Goal: Task Accomplishment & Management: Use online tool/utility

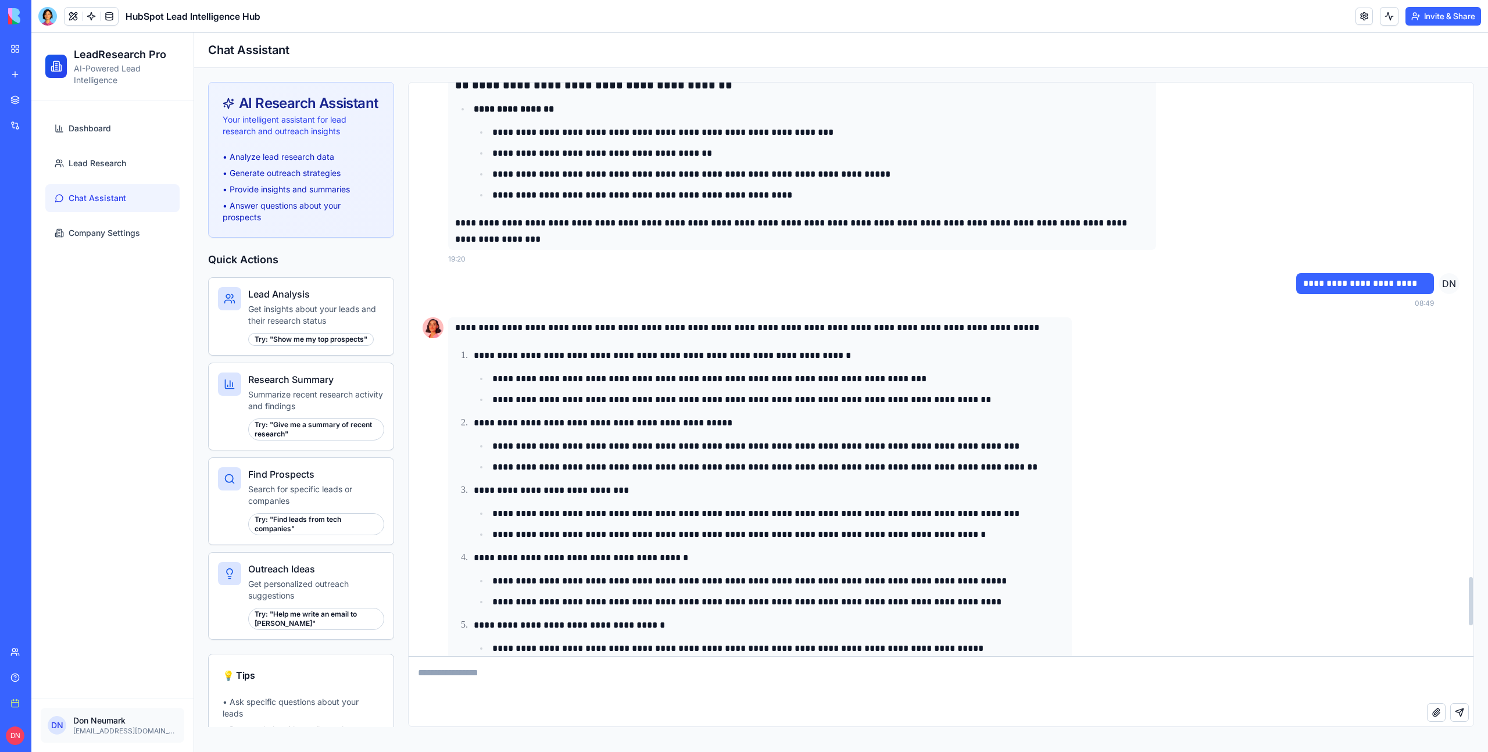
scroll to position [6211, 0]
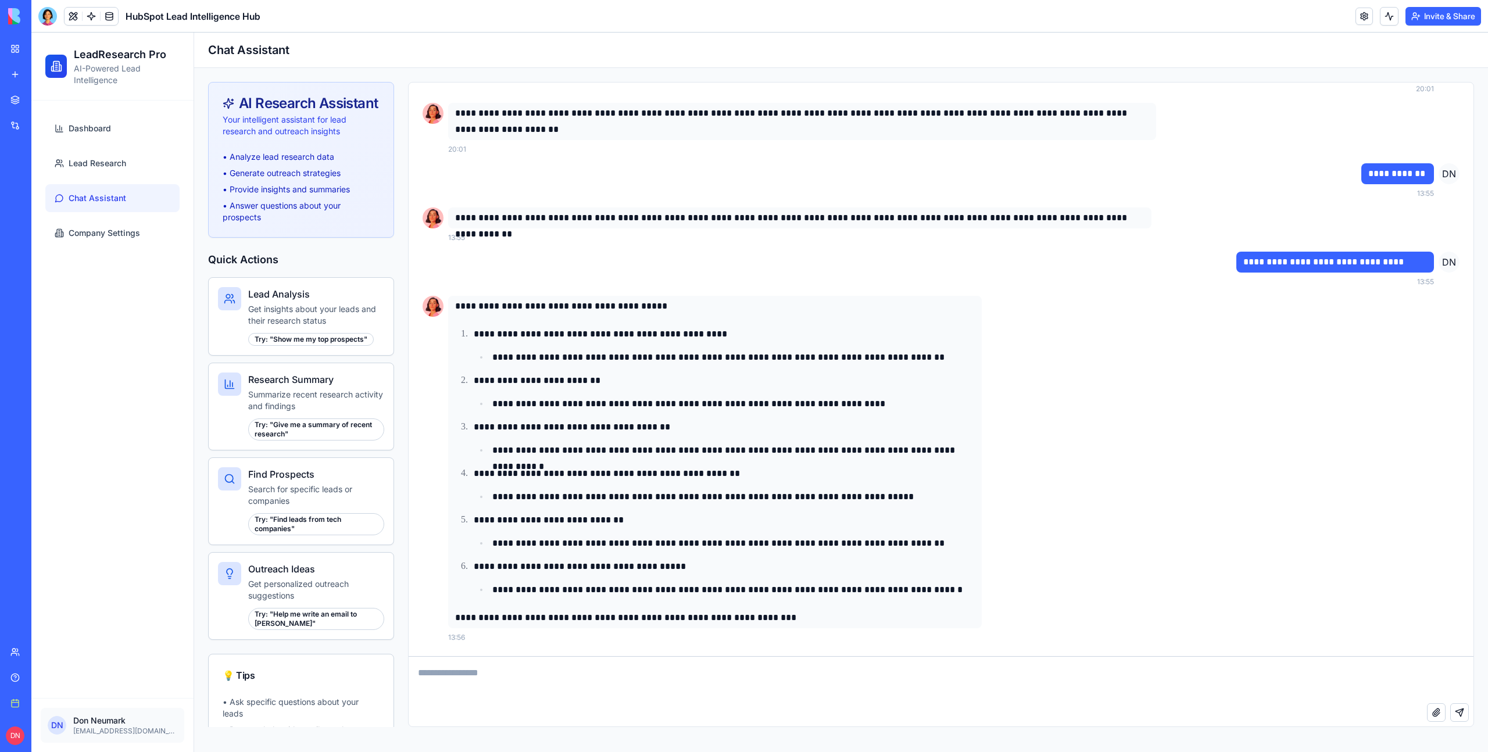
click at [495, 680] on textarea at bounding box center [941, 680] width 1065 height 46
type textarea "*****"
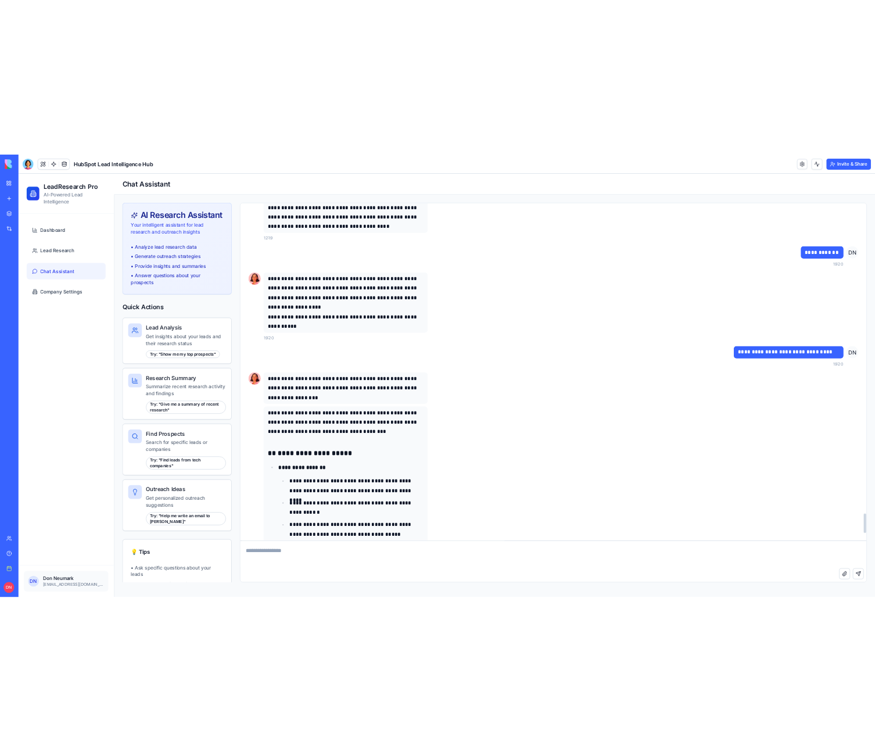
scroll to position [9119, 0]
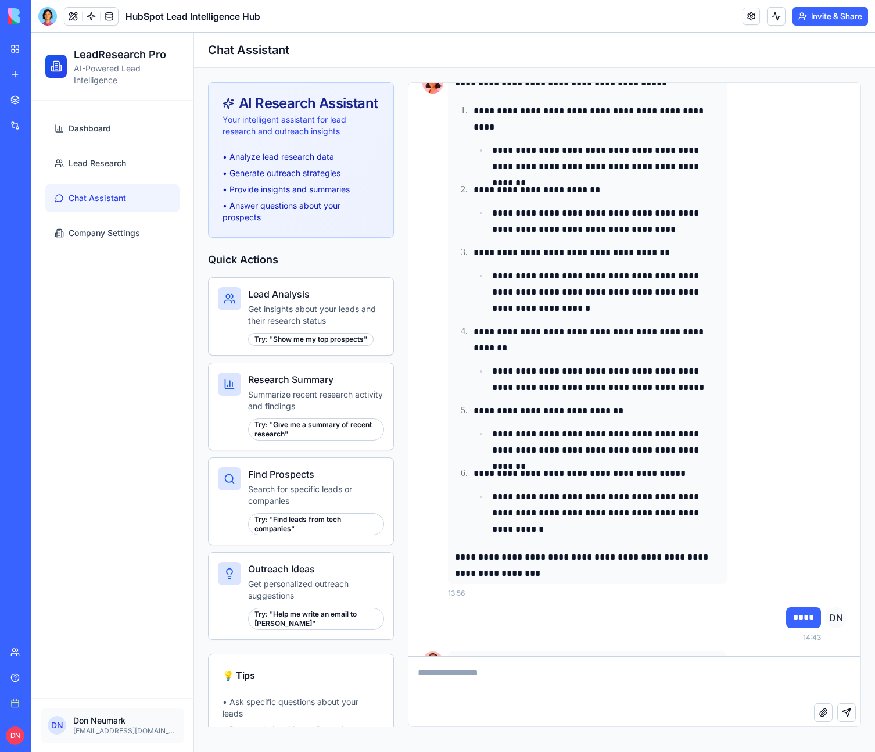
click at [690, 13] on header "HubSpot Lead Intelligence Hub Invite & Share" at bounding box center [453, 16] width 844 height 33
click at [859, 17] on html "BETA My Workspace New app Marketplace Integrations Recent HubSpot Lead Intellig…" at bounding box center [437, 376] width 875 height 752
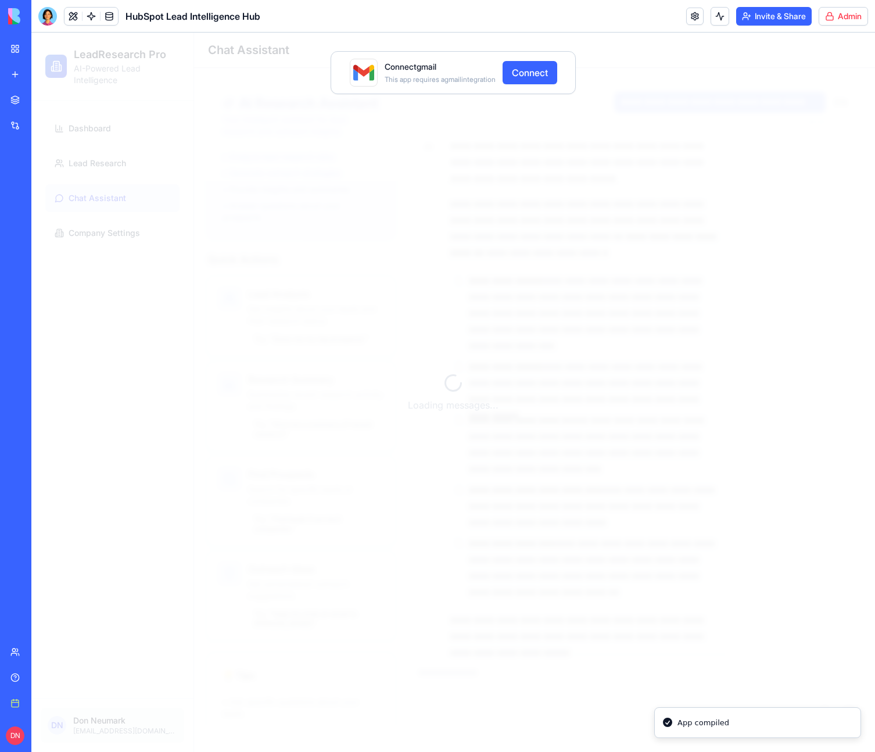
scroll to position [9191, 0]
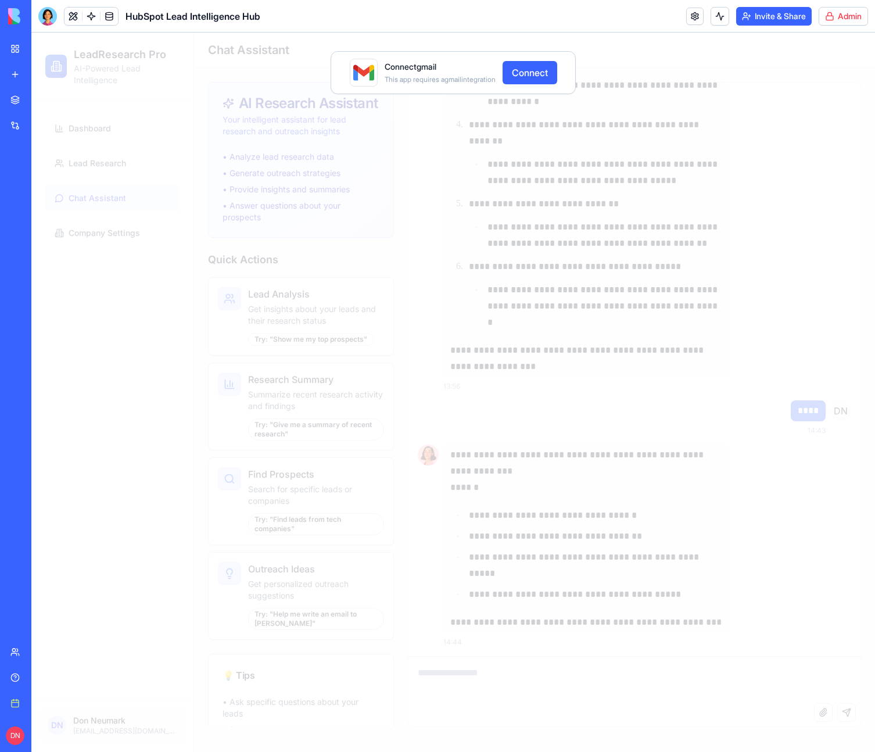
click at [359, 130] on div "Connect gmail This app requires a gmail integration Connect" at bounding box center [453, 392] width 844 height 719
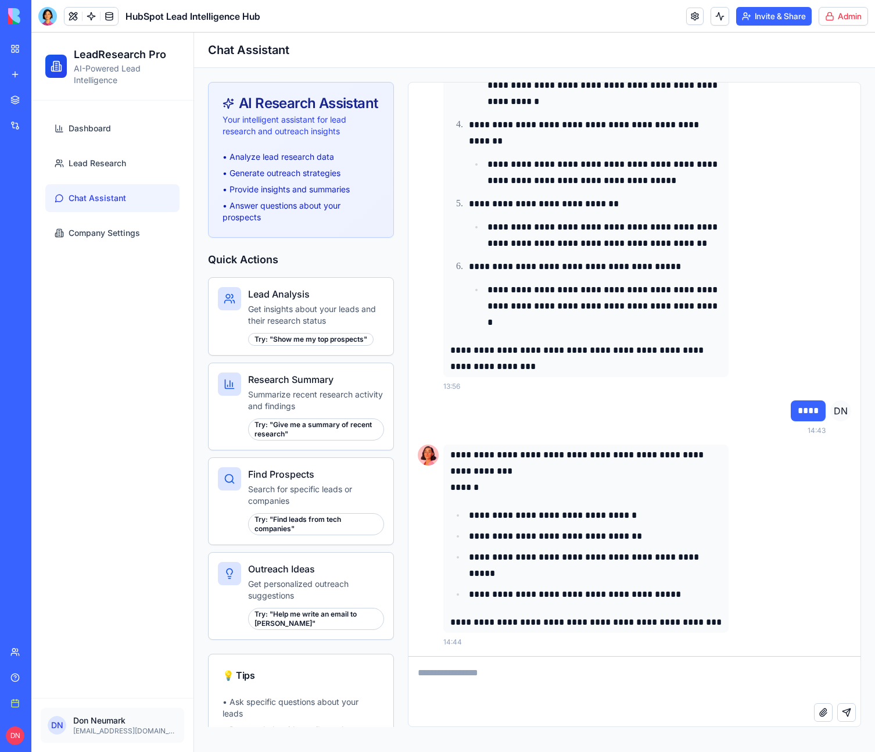
click at [526, 685] on textarea at bounding box center [635, 680] width 452 height 46
type textarea "*****"
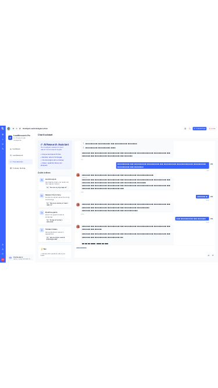
scroll to position [4630, 0]
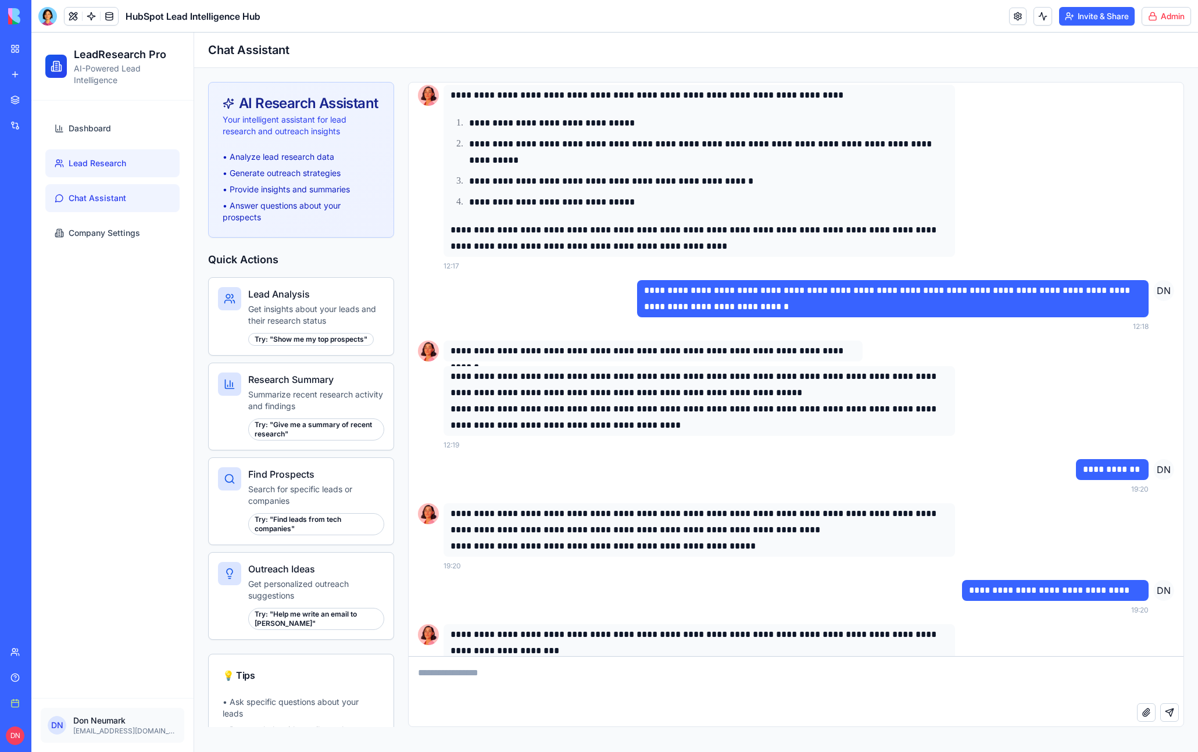
click at [130, 173] on link "Lead Research" at bounding box center [112, 163] width 134 height 28
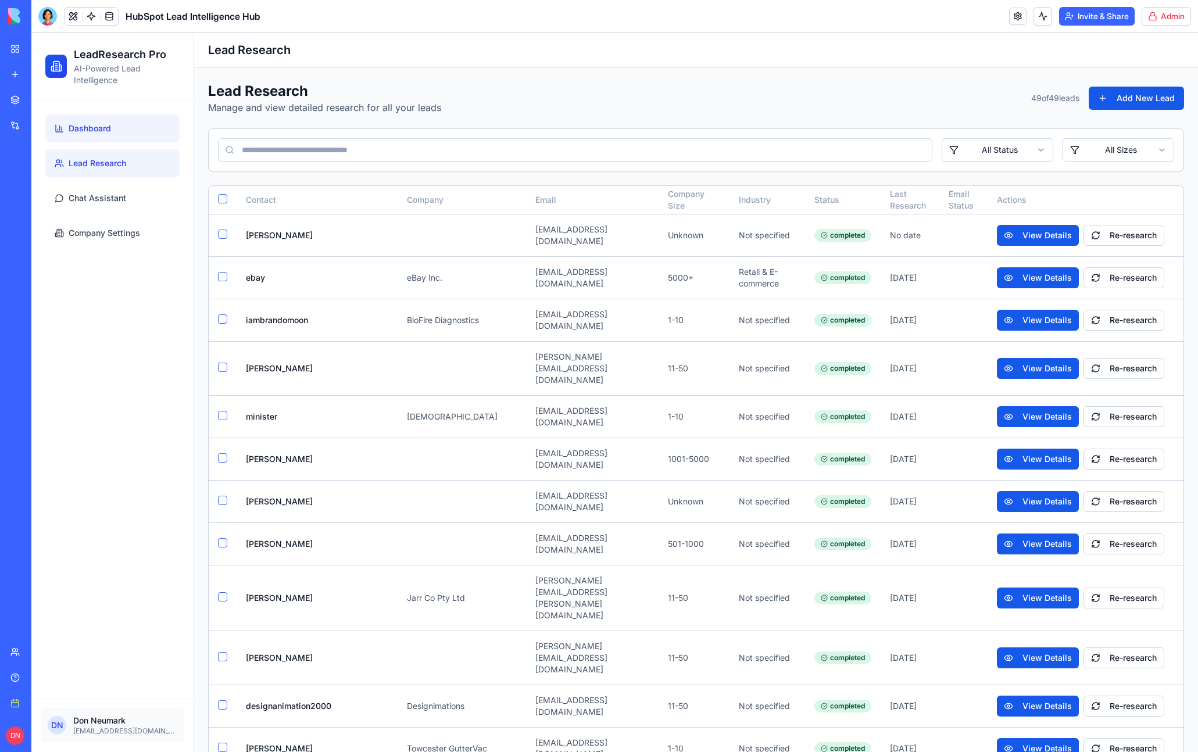
click at [128, 114] on link "Dashboard" at bounding box center [112, 128] width 134 height 28
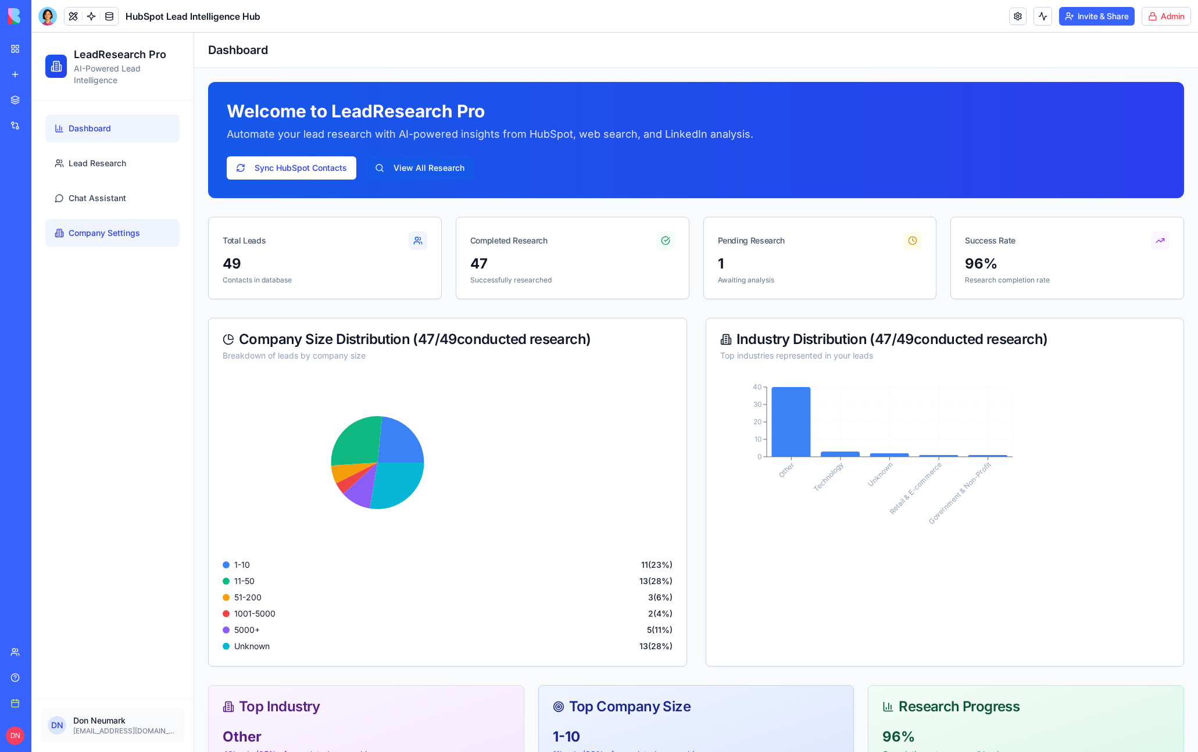
click at [121, 232] on span "Company Settings" at bounding box center [104, 233] width 71 height 12
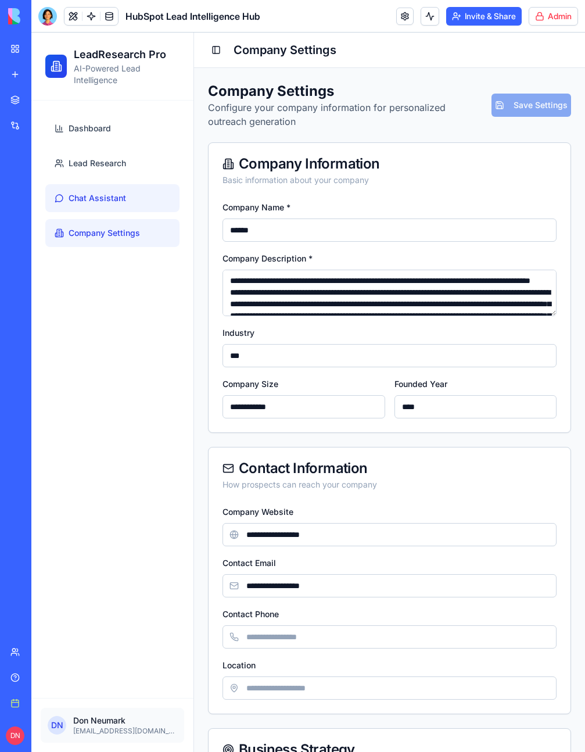
click at [78, 187] on link "Chat Assistant" at bounding box center [112, 198] width 134 height 28
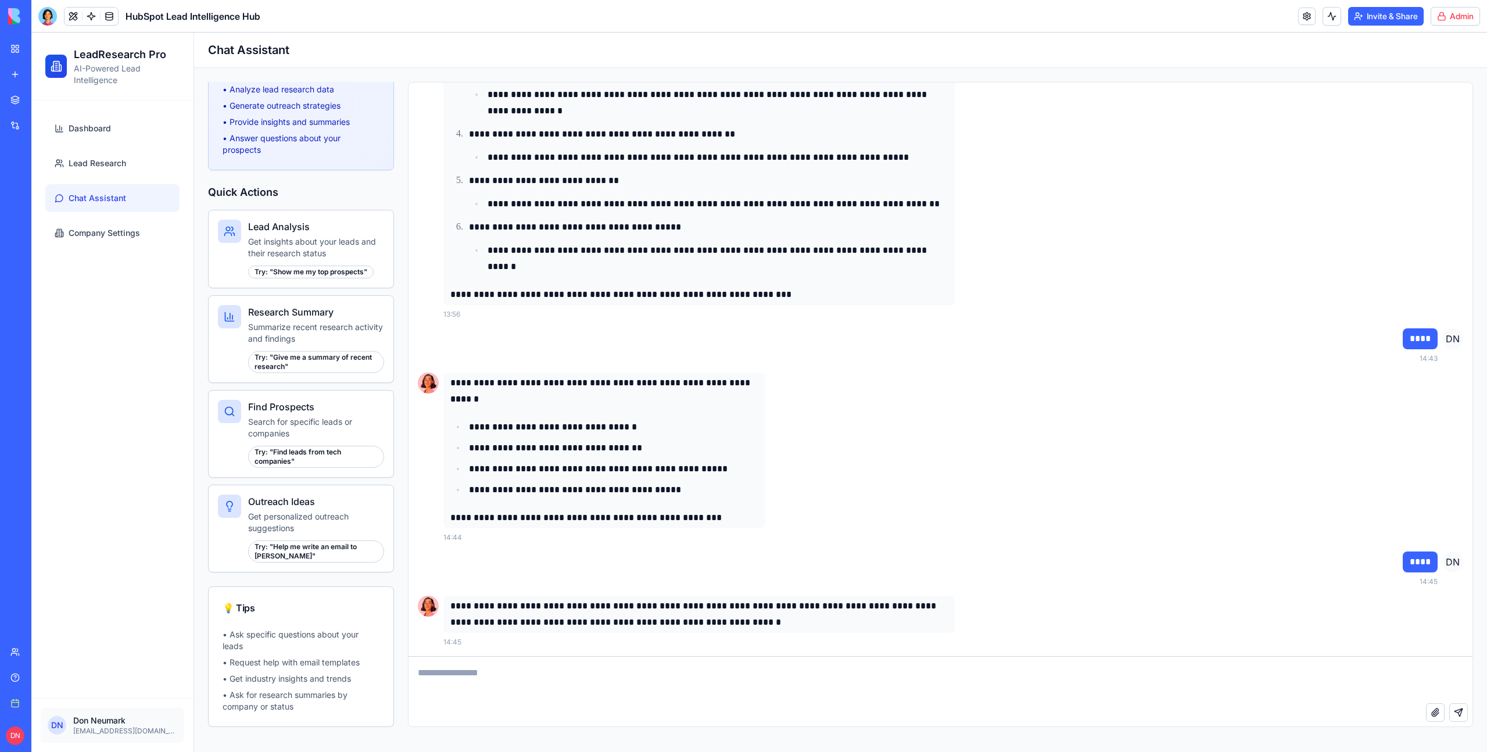
scroll to position [6530, 0]
